Goal: Book appointment/travel/reservation

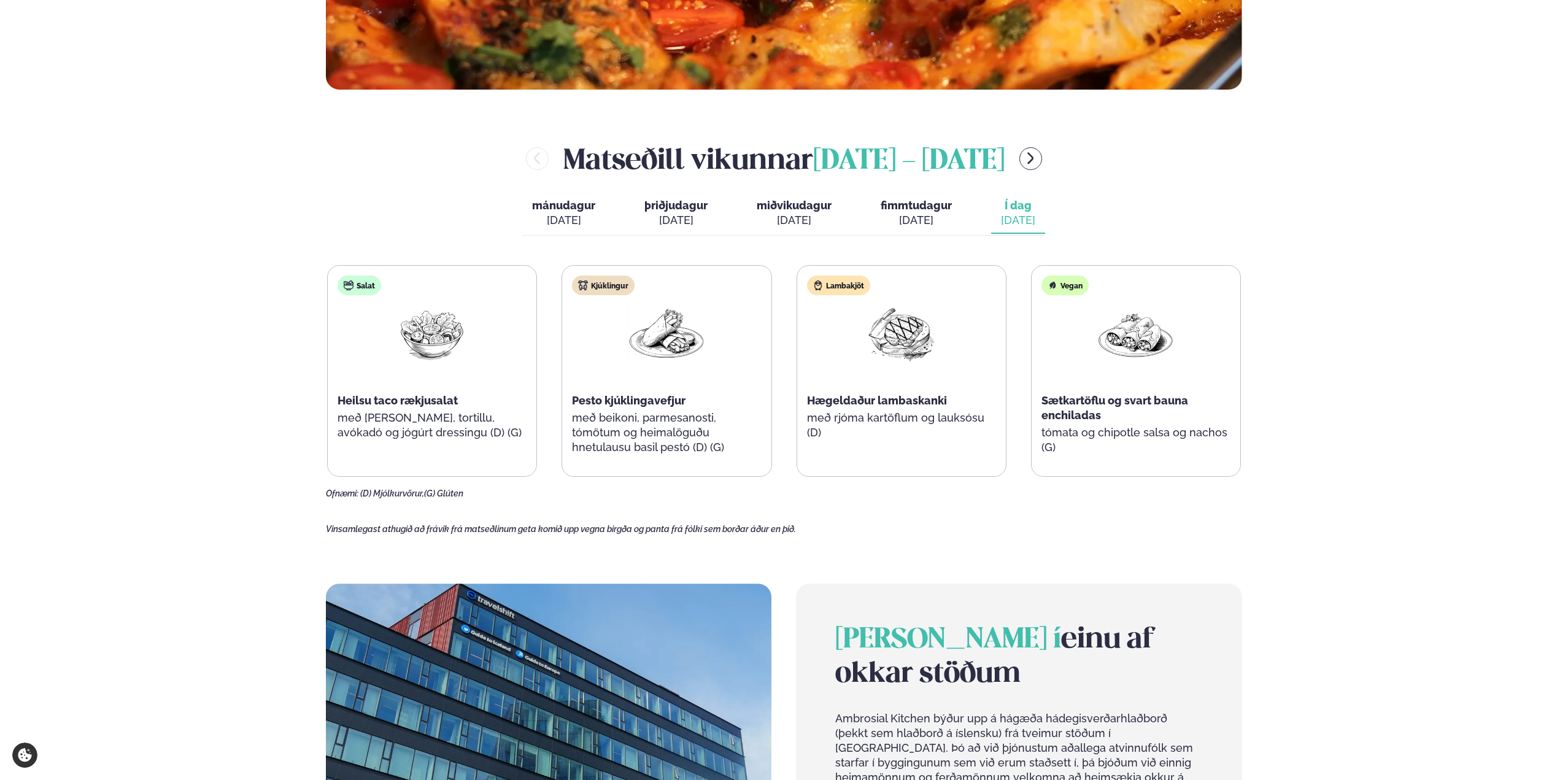
scroll to position [614, 0]
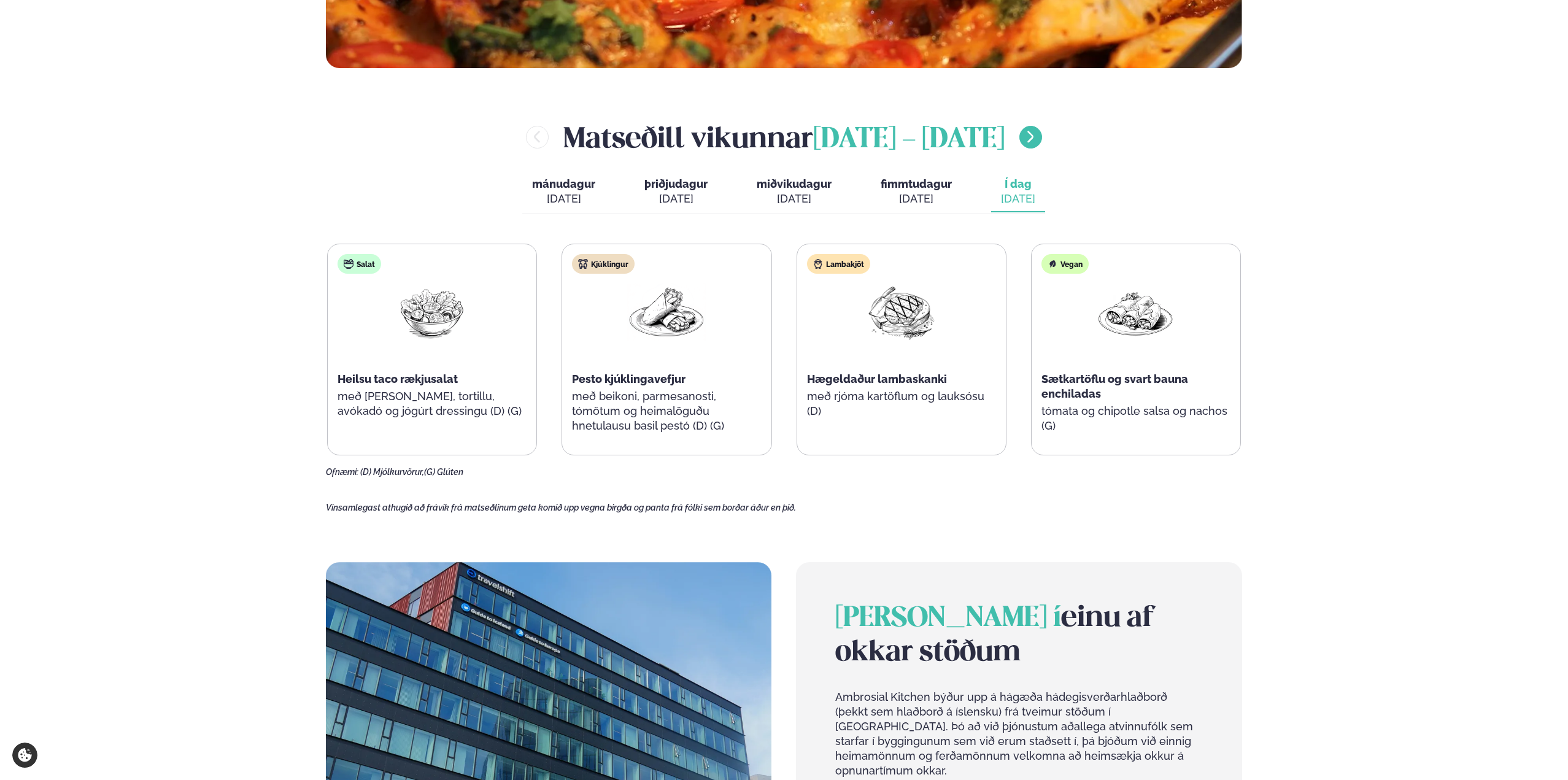
click at [1042, 138] on button "menu-btn-right" at bounding box center [1031, 137] width 23 height 23
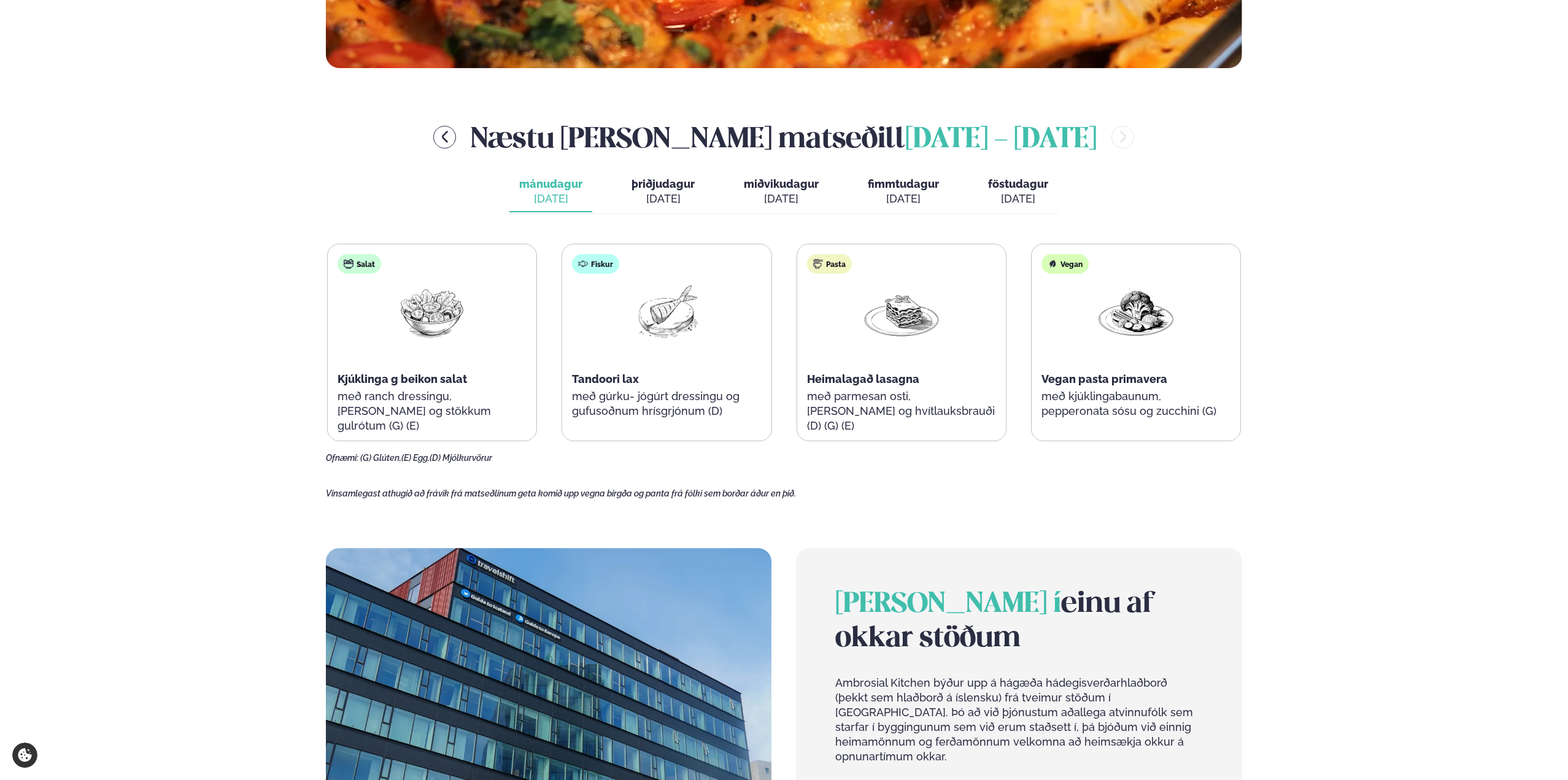
drag, startPoint x: 651, startPoint y: 187, endPoint x: 666, endPoint y: 188, distance: 15.0
click at [651, 187] on span "þriðjudagur" at bounding box center [663, 183] width 63 height 13
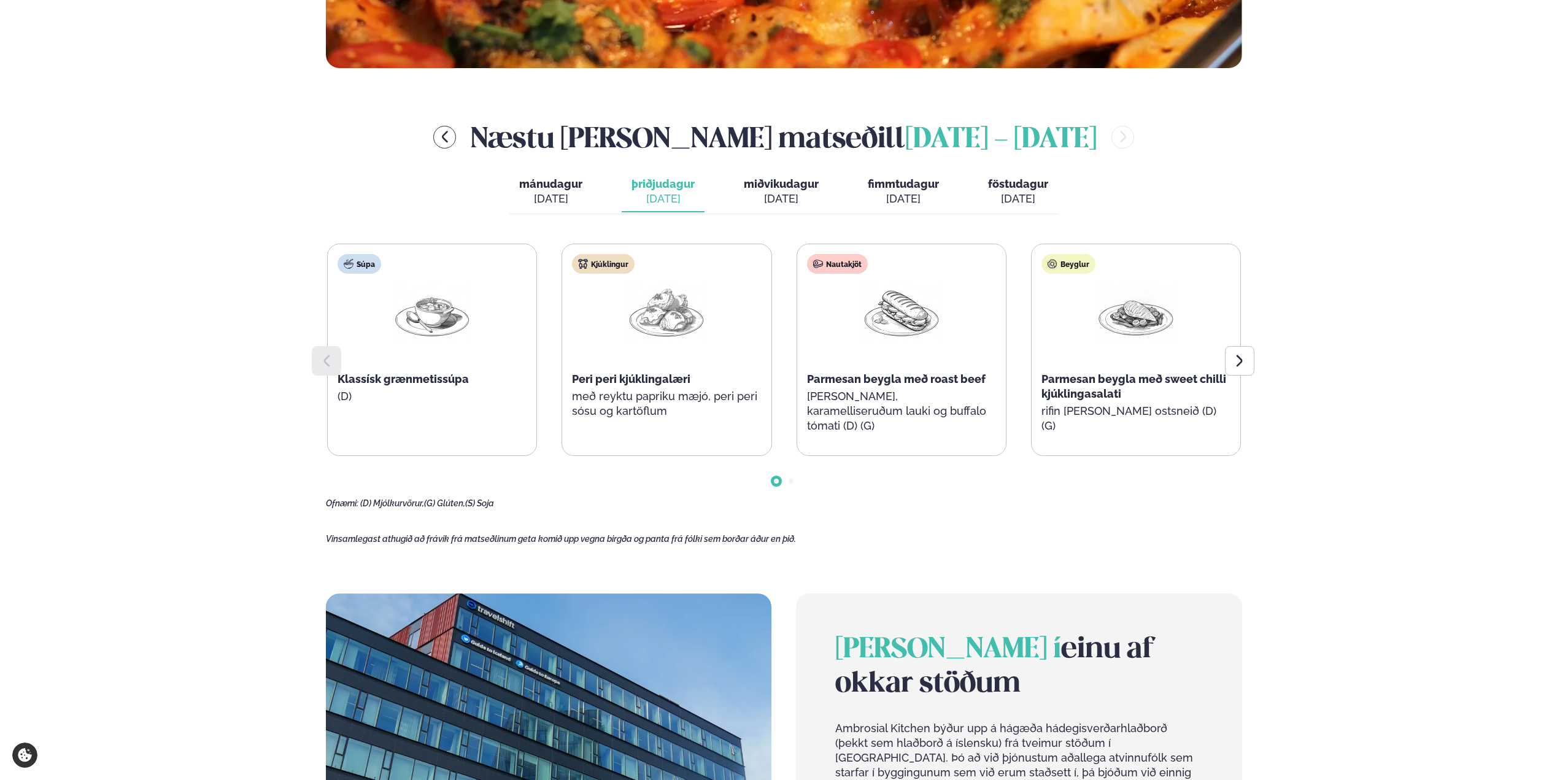
click at [533, 200] on div "[DATE]" at bounding box center [551, 199] width 63 height 15
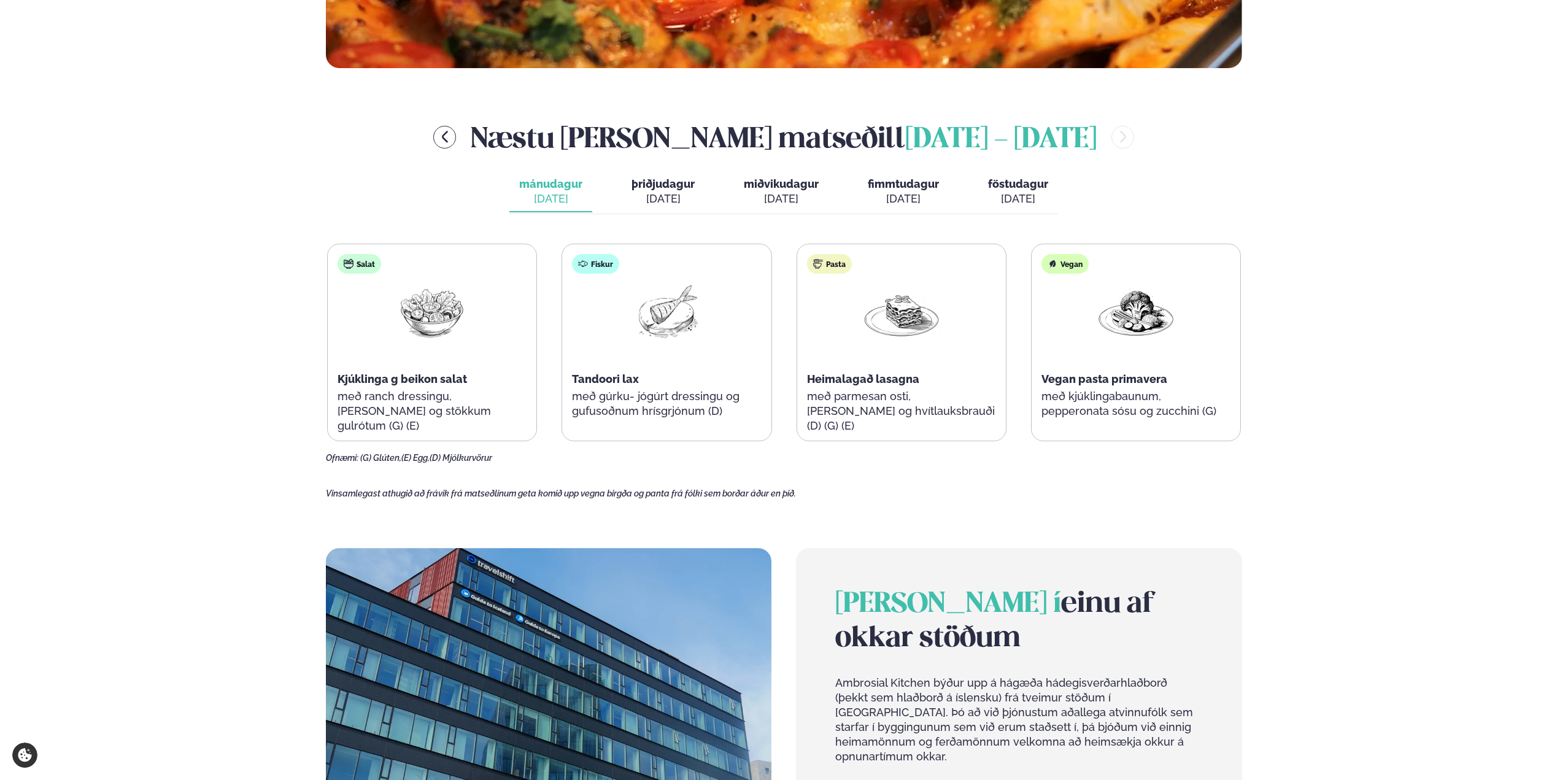
click at [739, 198] on button "miðvikudagur mið. [DATE]" at bounding box center [781, 192] width 94 height 41
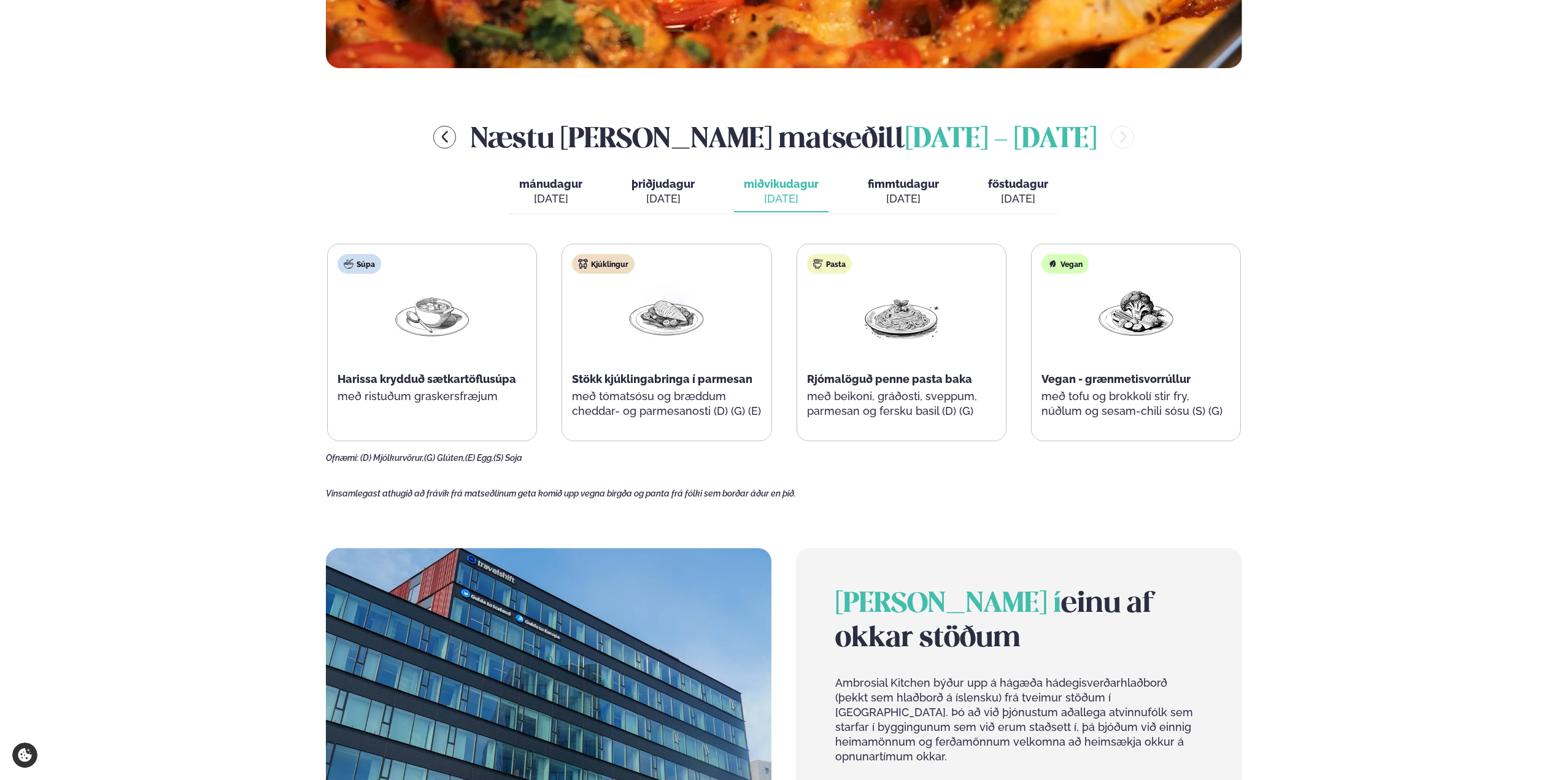
click at [664, 196] on div "[DATE]" at bounding box center [663, 199] width 63 height 15
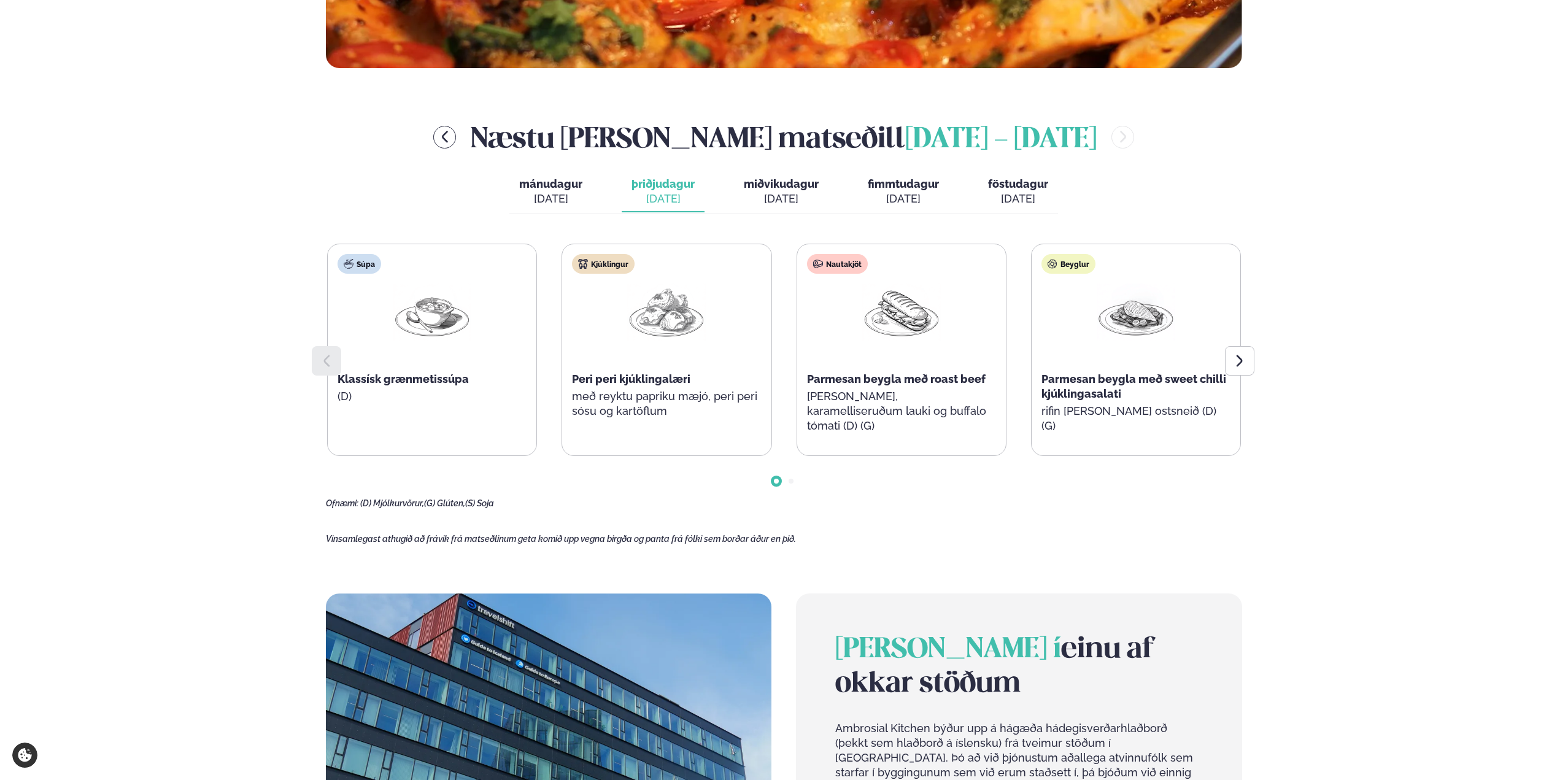
click at [553, 197] on div "[DATE]" at bounding box center [551, 199] width 63 height 15
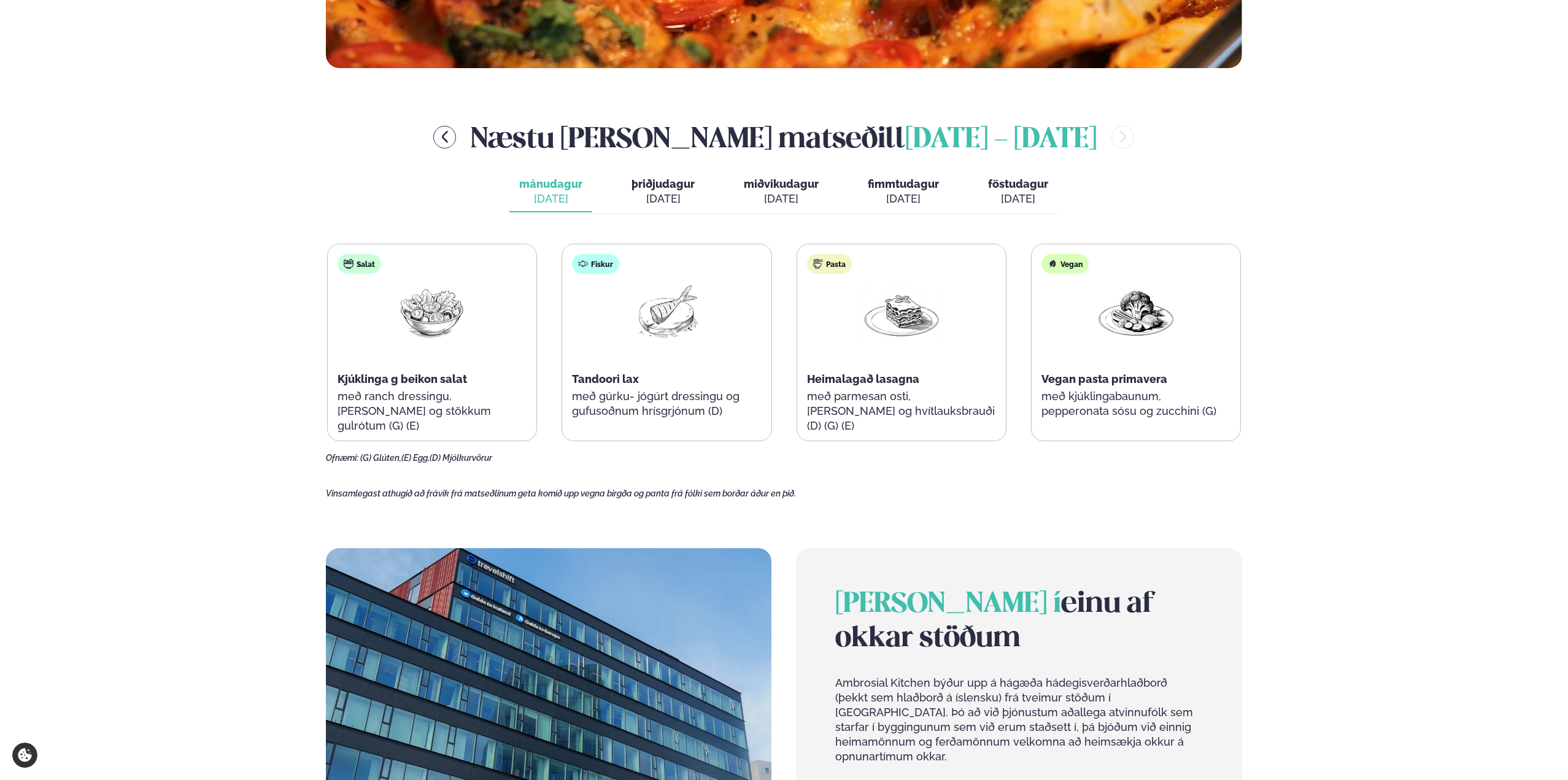
click at [655, 201] on div "[DATE]" at bounding box center [663, 199] width 63 height 15
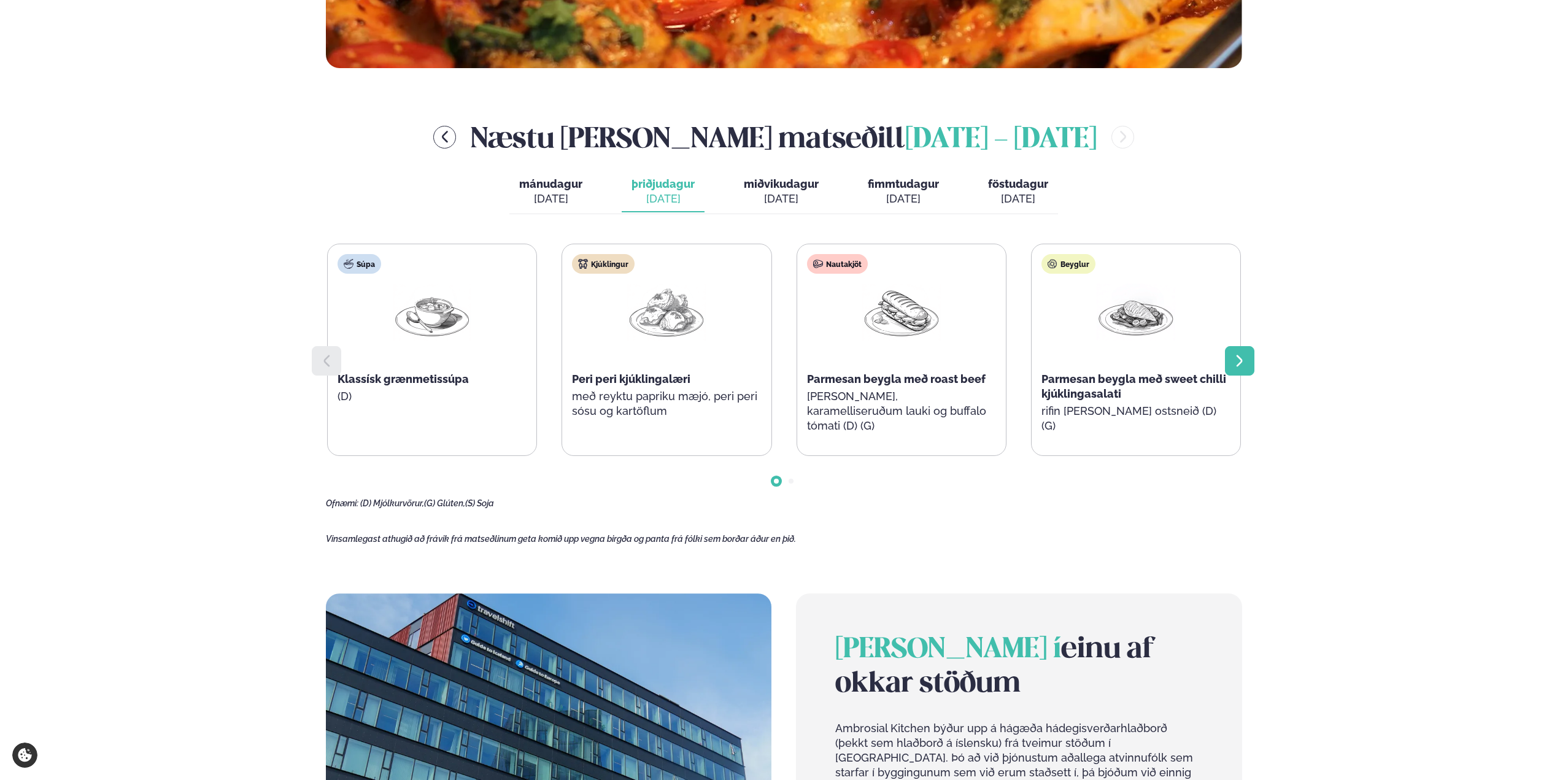
click at [1248, 353] on div at bounding box center [1239, 361] width 29 height 29
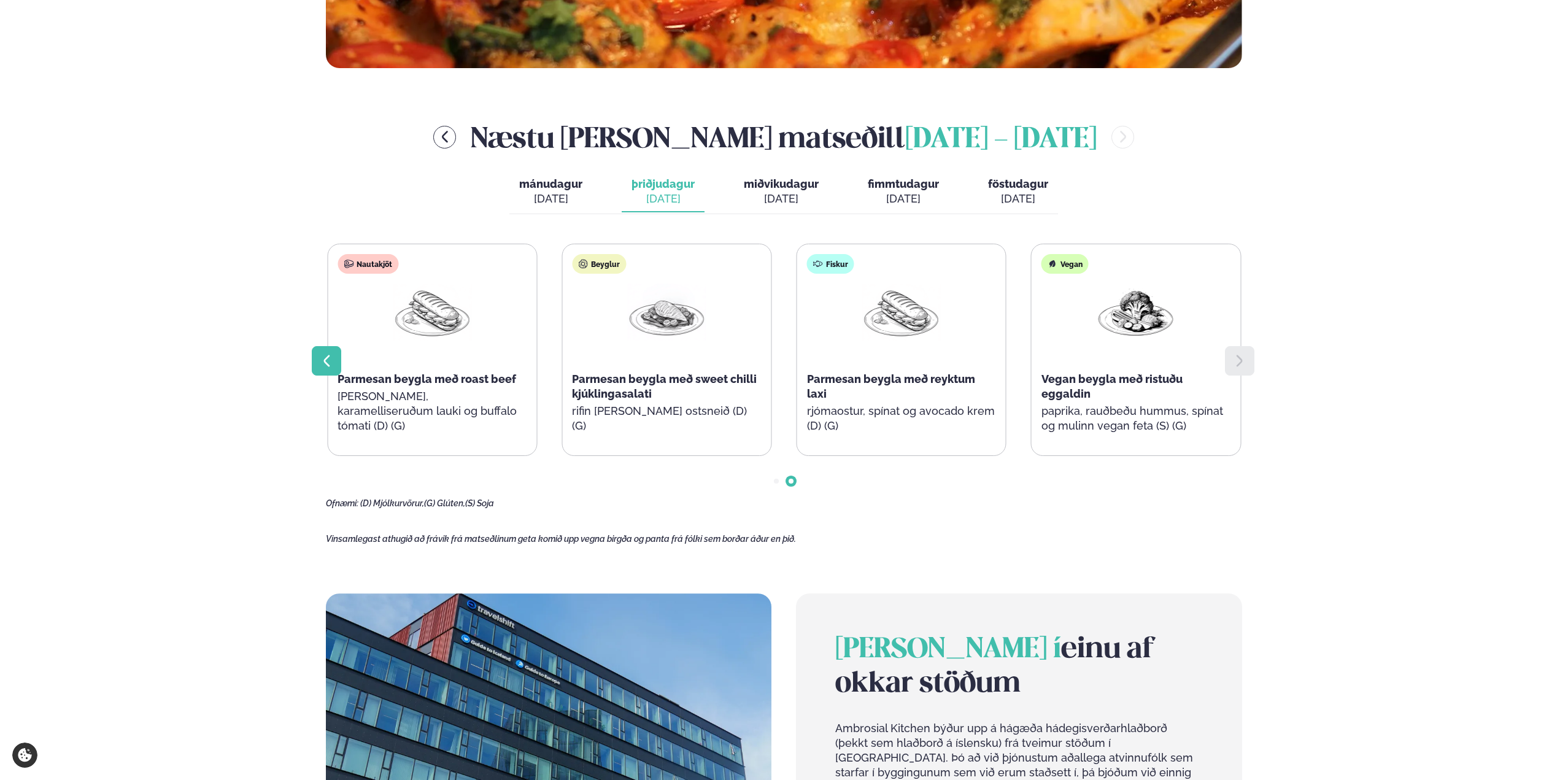
click at [320, 363] on icon at bounding box center [327, 361] width 15 height 15
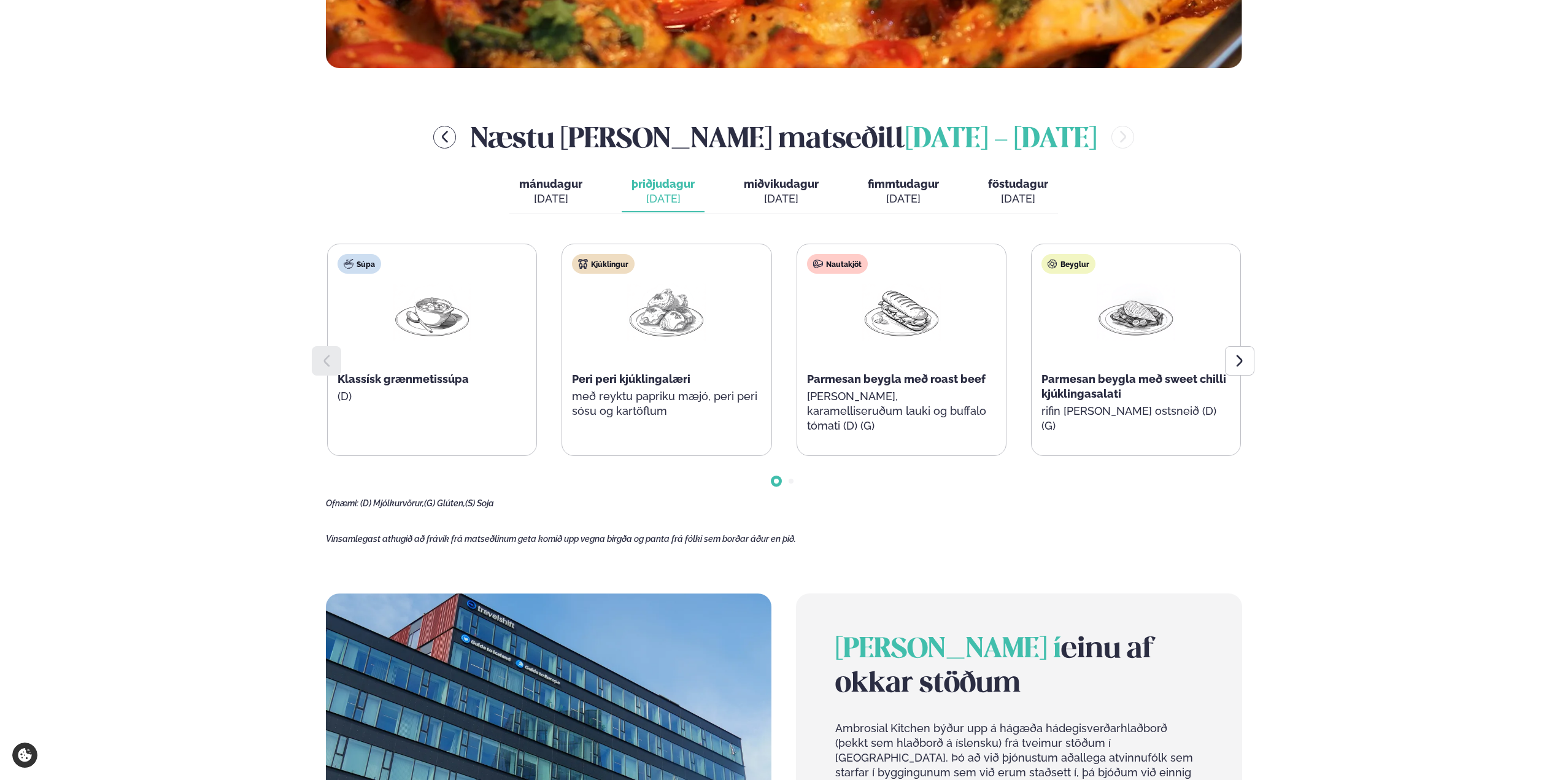
click at [822, 181] on button "miðvikudagur mið. [DATE]" at bounding box center [781, 192] width 94 height 41
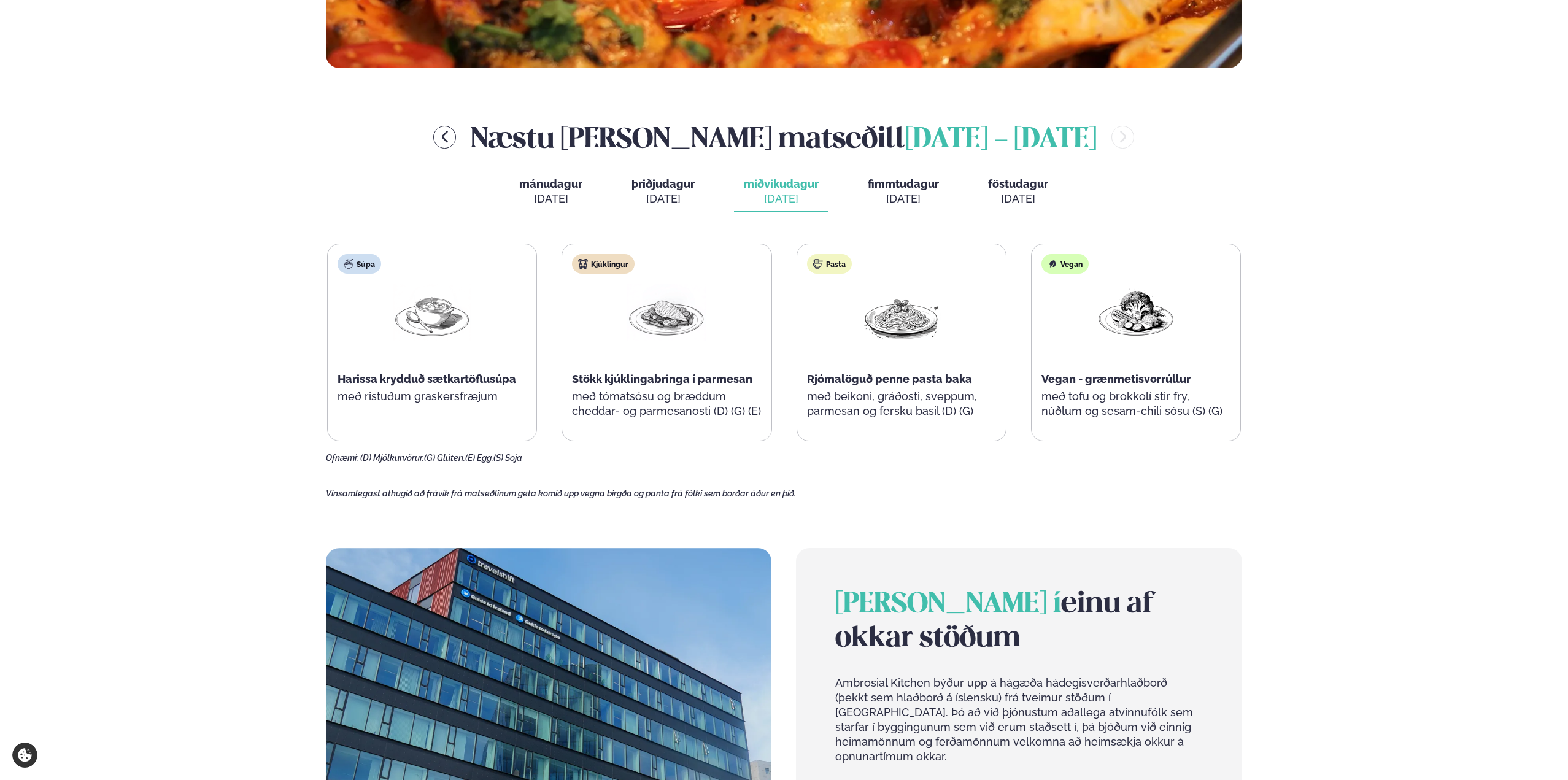
click at [896, 197] on div "[DATE]" at bounding box center [904, 199] width 71 height 15
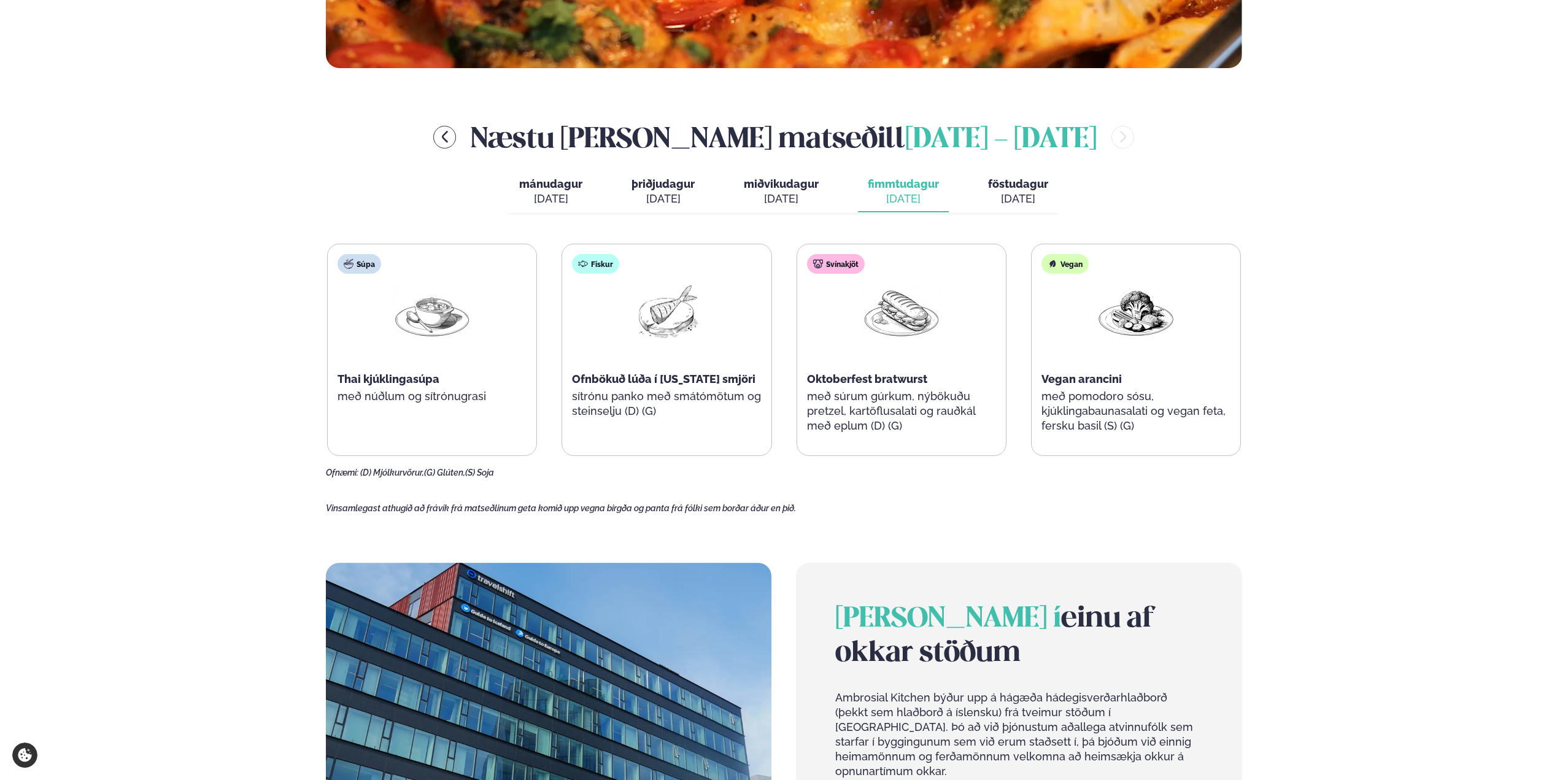
click at [1010, 189] on span "föstudagur" at bounding box center [1018, 183] width 60 height 13
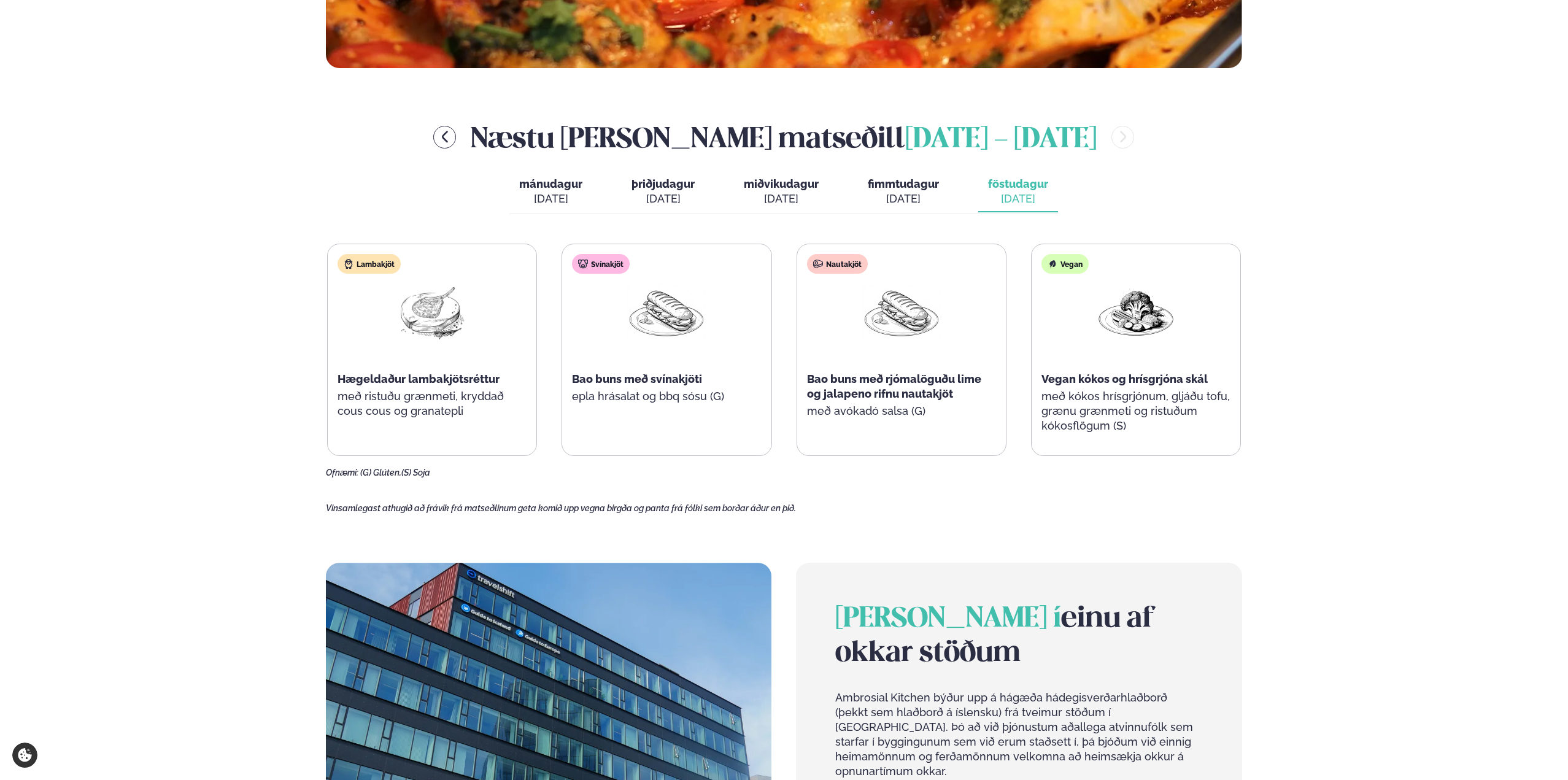
click at [922, 198] on div "[DATE]" at bounding box center [904, 199] width 71 height 15
